Goal: Task Accomplishment & Management: Use online tool/utility

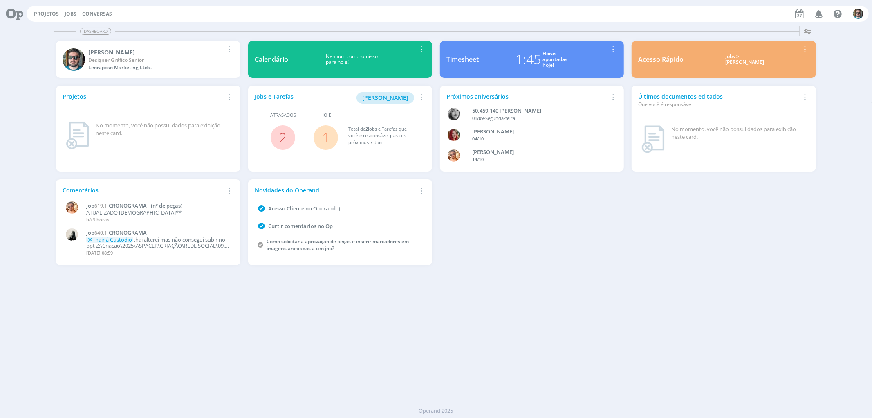
click at [63, 11] on button "Jobs" at bounding box center [70, 14] width 17 height 7
click at [65, 11] on link "Jobs" at bounding box center [71, 13] width 12 height 7
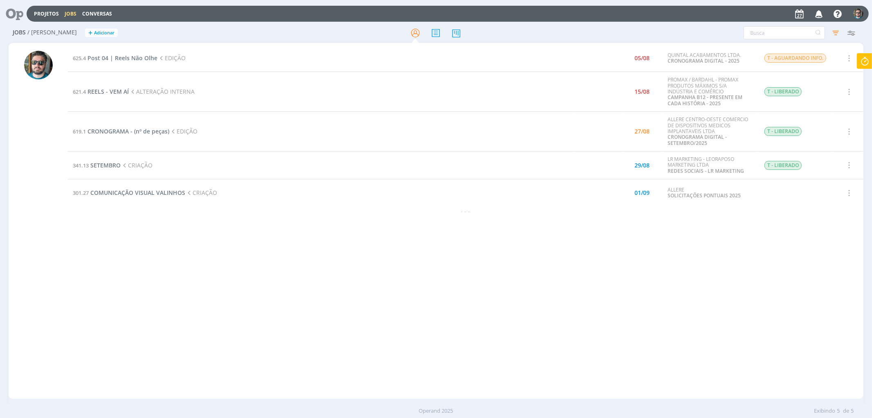
click at [867, 57] on icon at bounding box center [865, 61] width 15 height 16
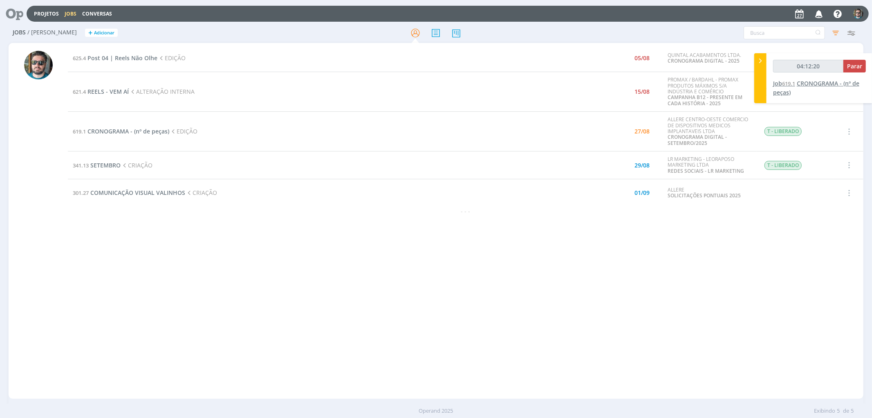
type input "04:12:21"
click at [853, 67] on span "Parar" at bounding box center [854, 66] width 15 height 8
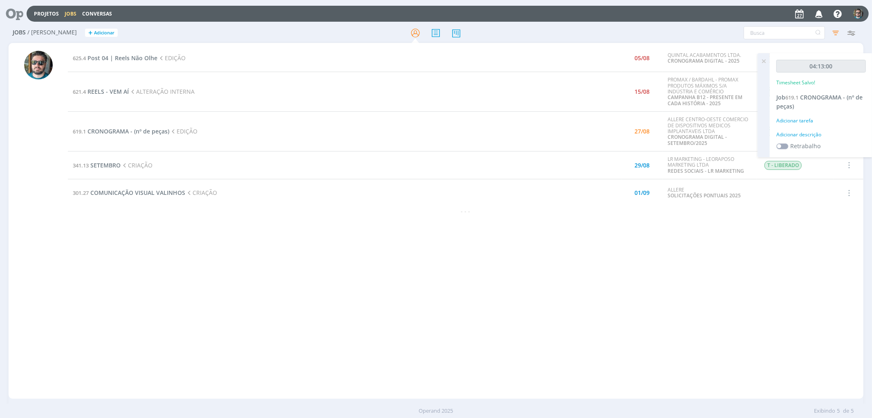
click at [765, 63] on icon at bounding box center [764, 61] width 15 height 16
